Goal: Information Seeking & Learning: Learn about a topic

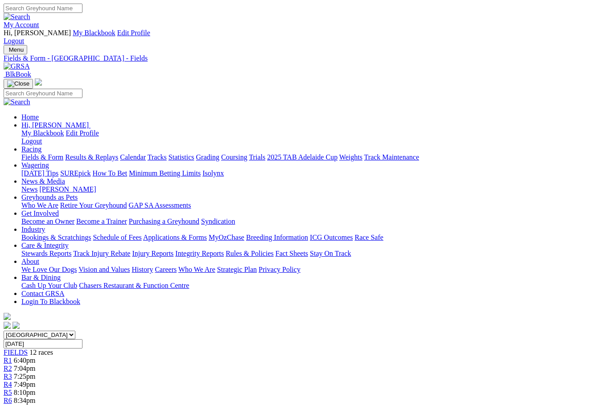
scroll to position [255, 4]
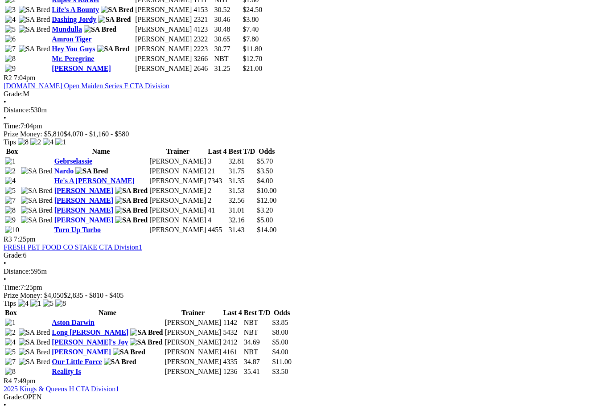
scroll to position [626, 38]
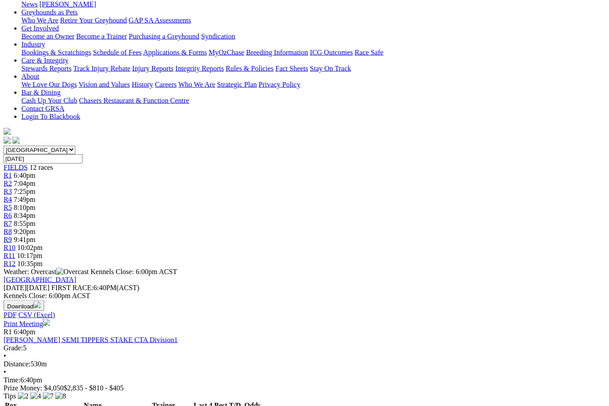
scroll to position [214, 0]
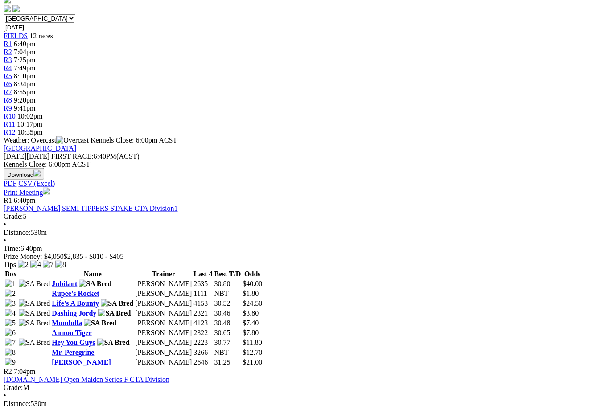
scroll to position [346, 0]
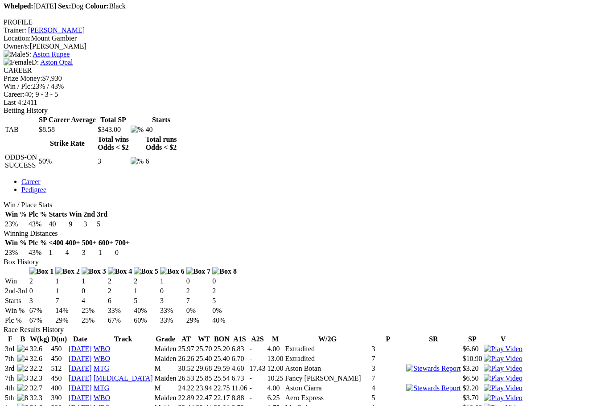
scroll to position [394, 0]
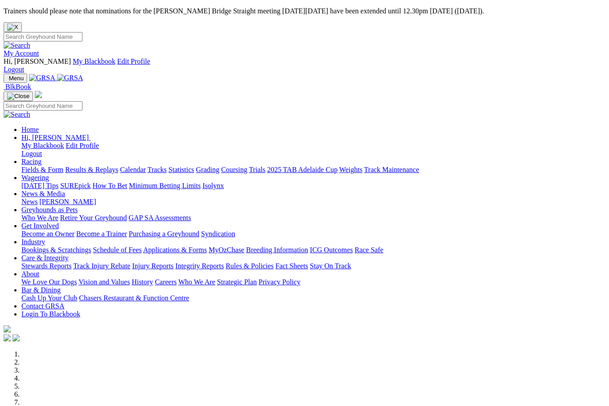
scroll to position [235, 0]
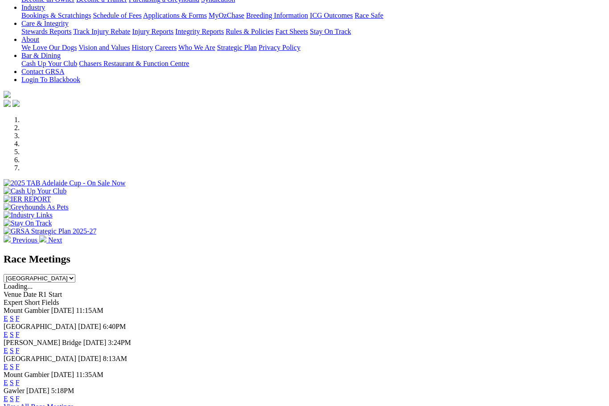
click at [20, 315] on link "F" at bounding box center [18, 319] width 4 height 8
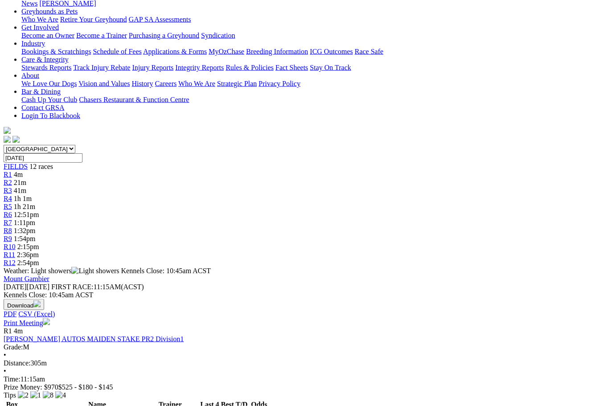
scroll to position [215, 0]
